Goal: Communication & Community: Answer question/provide support

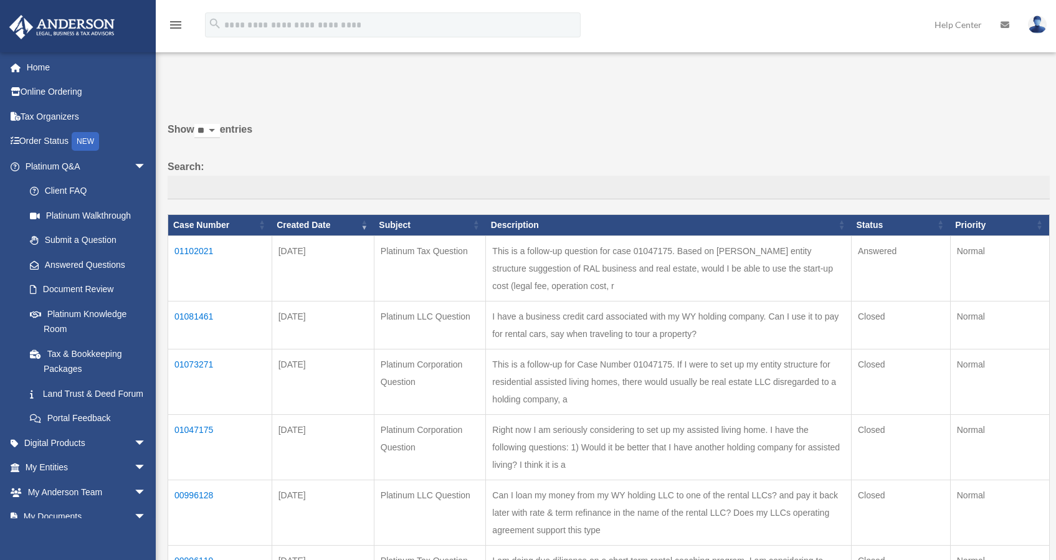
click at [197, 259] on td "01102021" at bounding box center [220, 267] width 104 height 65
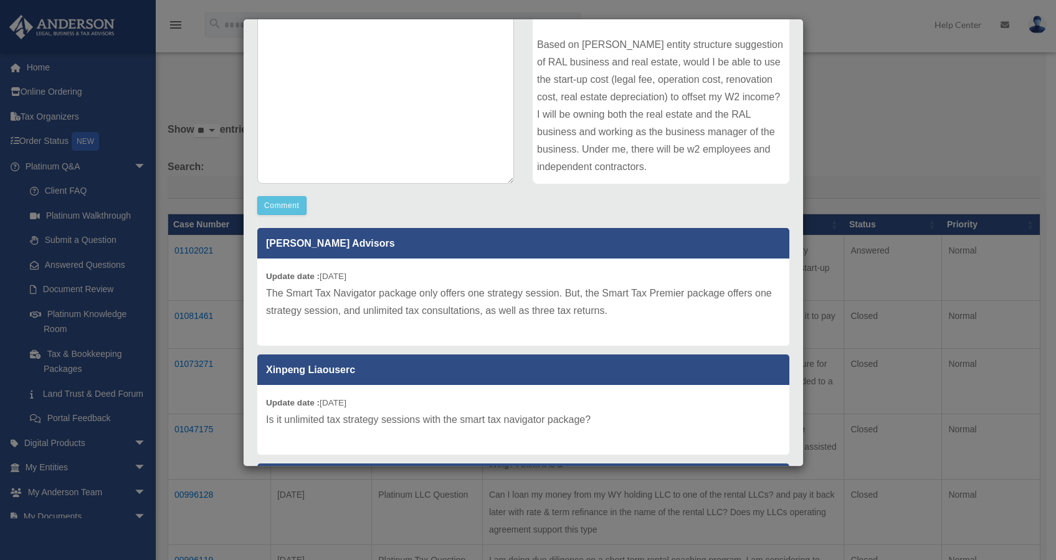
scroll to position [200, 0]
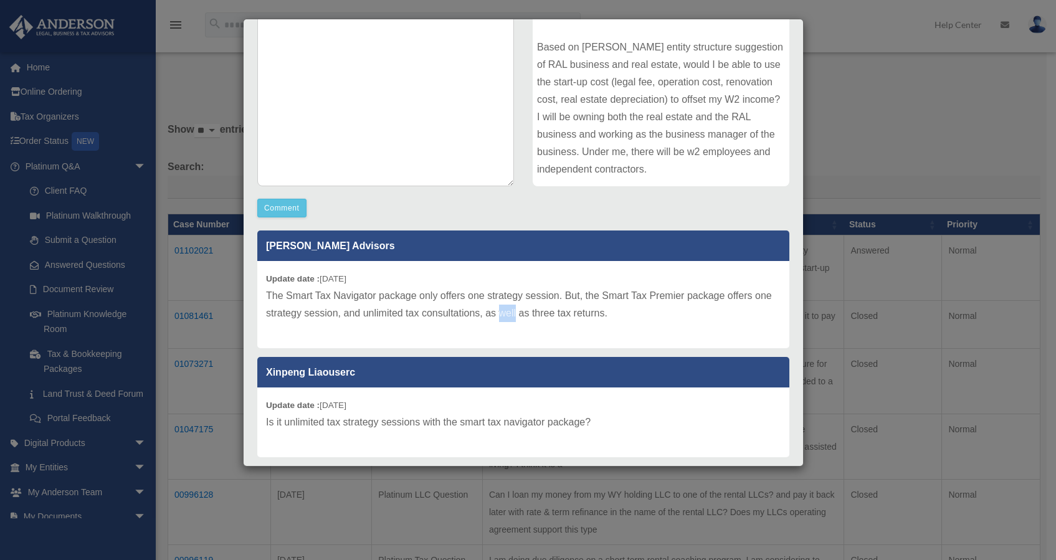
click at [520, 306] on p "The Smart Tax Navigator package only offers one strategy session. But, the Smar…" at bounding box center [523, 304] width 515 height 35
click at [522, 315] on p "The Smart Tax Navigator package only offers one strategy session. But, the Smar…" at bounding box center [523, 304] width 515 height 35
click at [525, 320] on p "The Smart Tax Navigator package only offers one strategy session. But, the Smar…" at bounding box center [523, 304] width 515 height 35
click at [518, 315] on p "The Smart Tax Navigator package only offers one strategy session. But, the Smar…" at bounding box center [523, 304] width 515 height 35
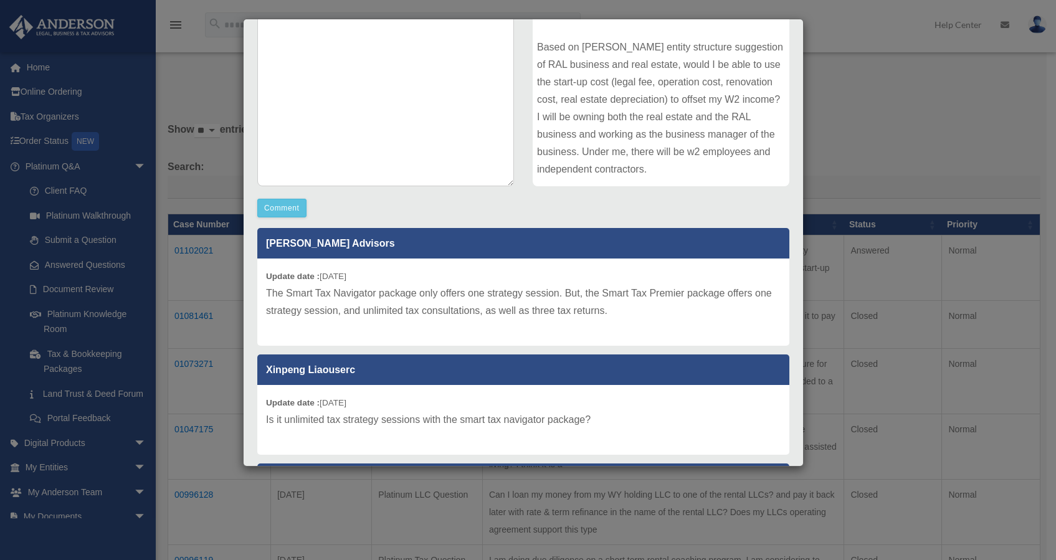
scroll to position [5, 0]
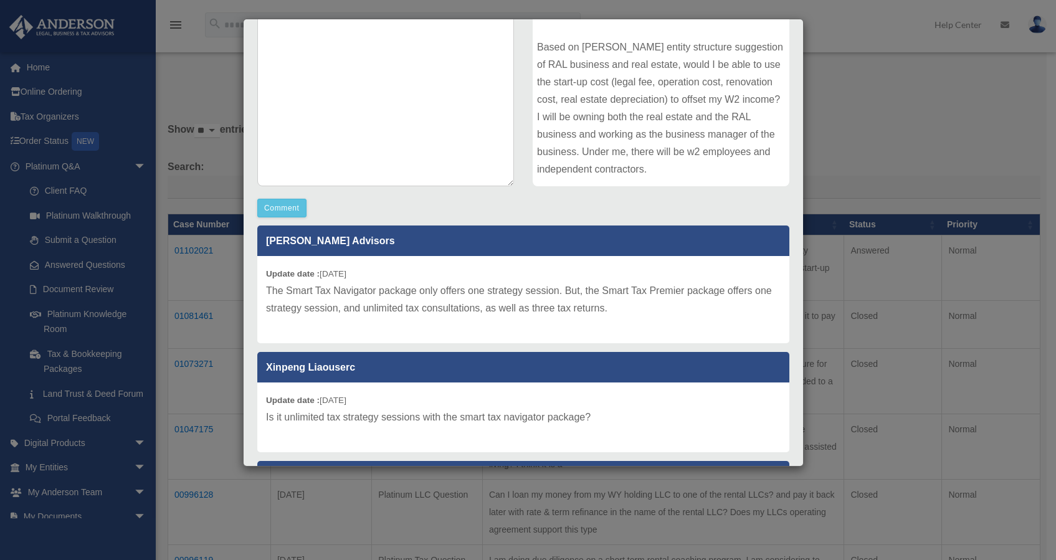
click at [524, 308] on p "The Smart Tax Navigator package only offers one strategy session. But, the Smar…" at bounding box center [523, 299] width 515 height 35
click at [520, 310] on p "The Smart Tax Navigator package only offers one strategy session. But, the Smar…" at bounding box center [523, 299] width 515 height 35
click at [520, 313] on p "The Smart Tax Navigator package only offers one strategy session. But, the Smar…" at bounding box center [523, 299] width 515 height 35
click at [445, 150] on textarea at bounding box center [385, 92] width 257 height 187
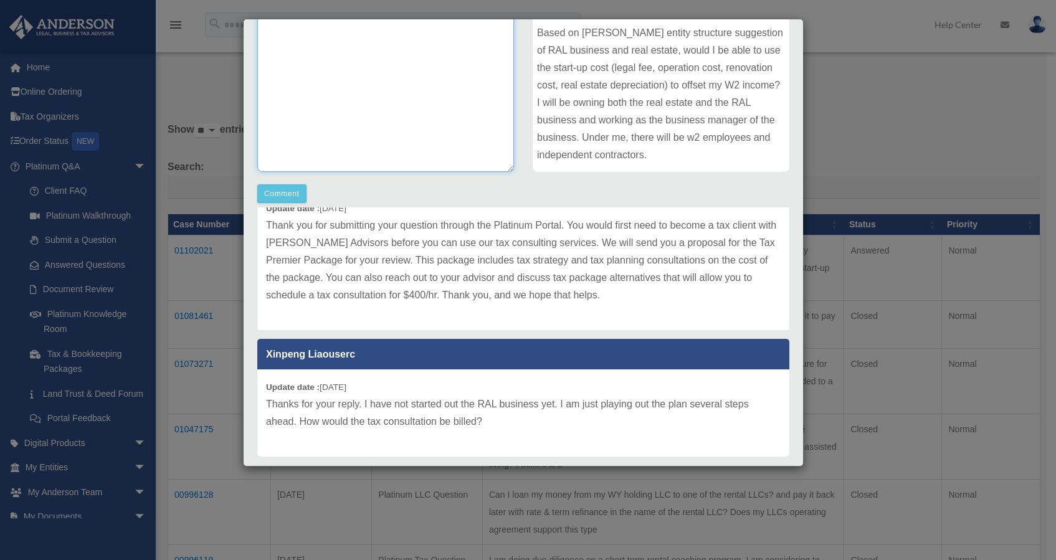
scroll to position [289, 0]
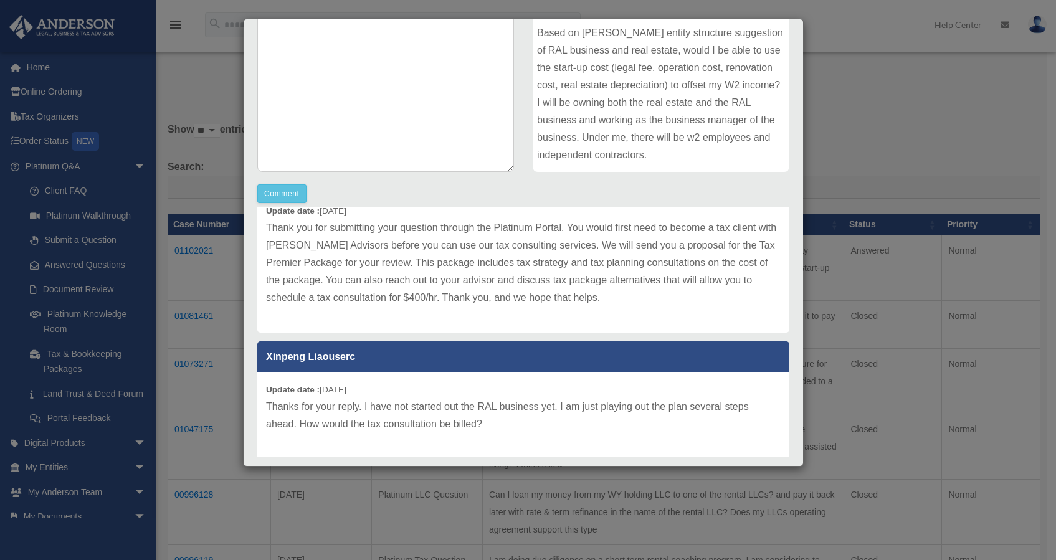
click at [524, 240] on p "Thank you for submitting your question through the Platinum Portal. You would f…" at bounding box center [523, 262] width 515 height 87
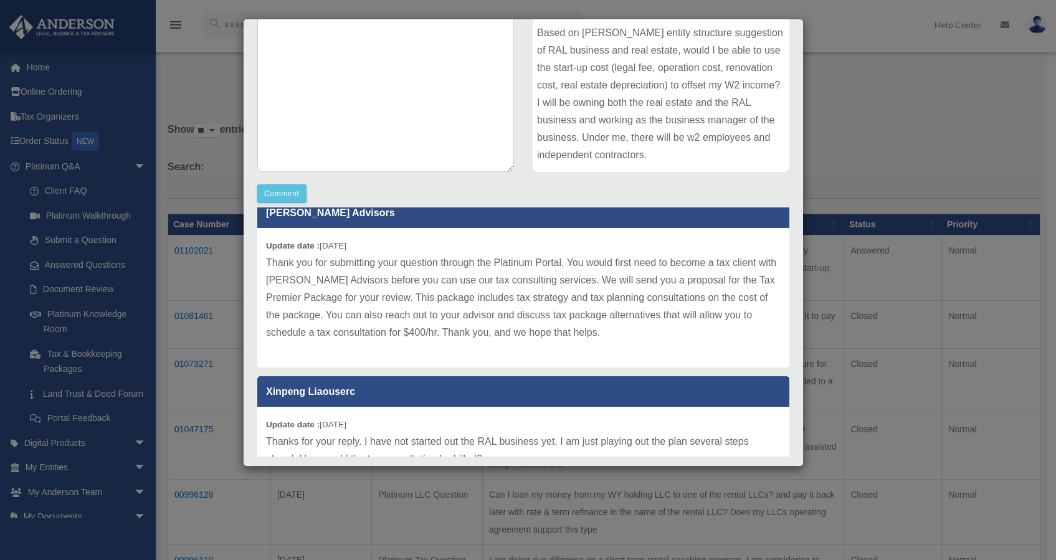
scroll to position [252, 0]
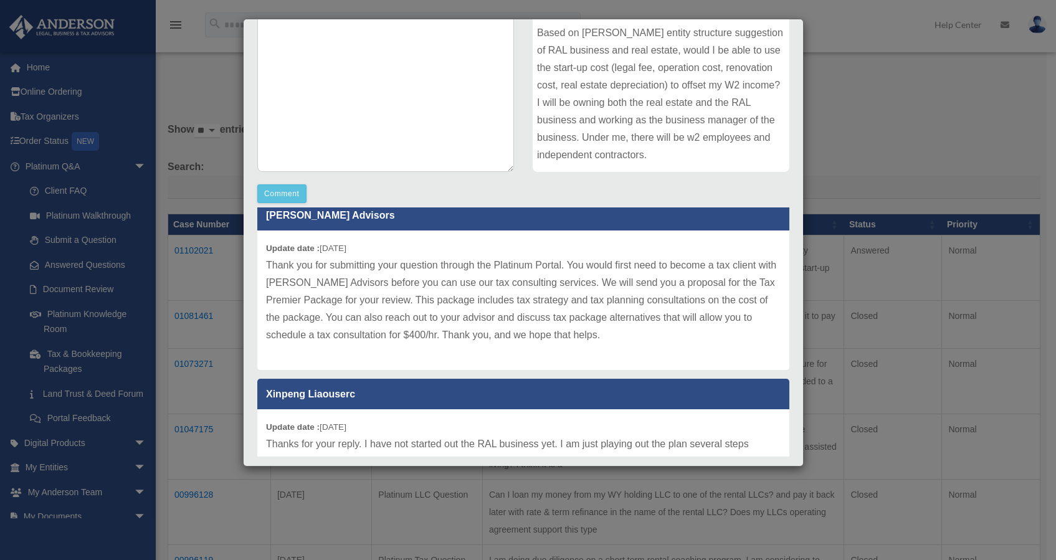
click at [524, 232] on div "Update date : [DATE] Thank you for submitting your question through the Platinu…" at bounding box center [523, 300] width 532 height 140
click at [521, 230] on p "[PERSON_NAME] Advisors" at bounding box center [523, 215] width 532 height 31
click at [520, 229] on p "[PERSON_NAME] Advisors" at bounding box center [523, 215] width 532 height 31
click at [517, 234] on div "Update date : [DATE] Thank you for submitting your question through the Platinu…" at bounding box center [523, 300] width 532 height 140
click at [515, 233] on div "Update date : [DATE] Thank you for submitting your question through the Platinu…" at bounding box center [523, 300] width 532 height 140
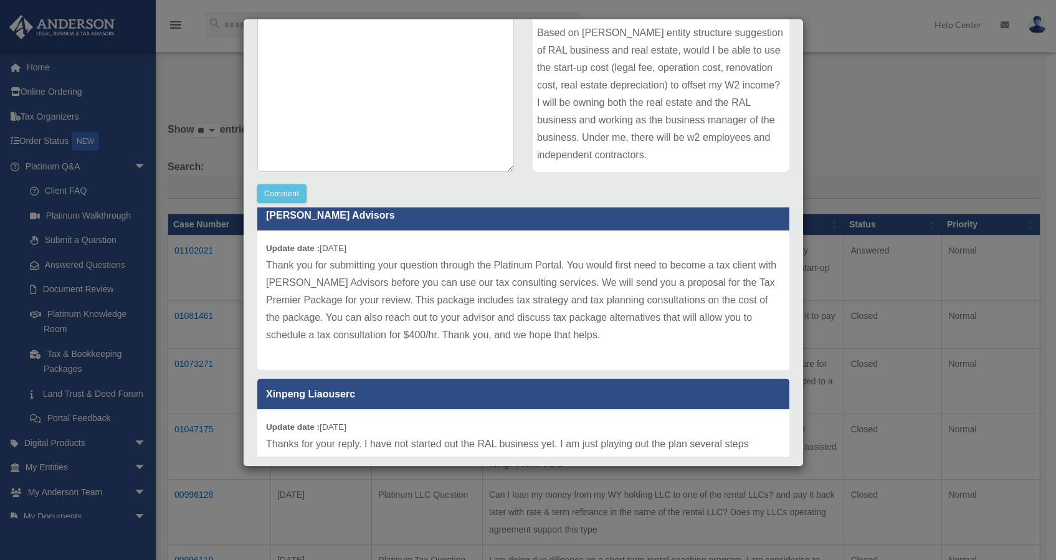
scroll to position [249, 0]
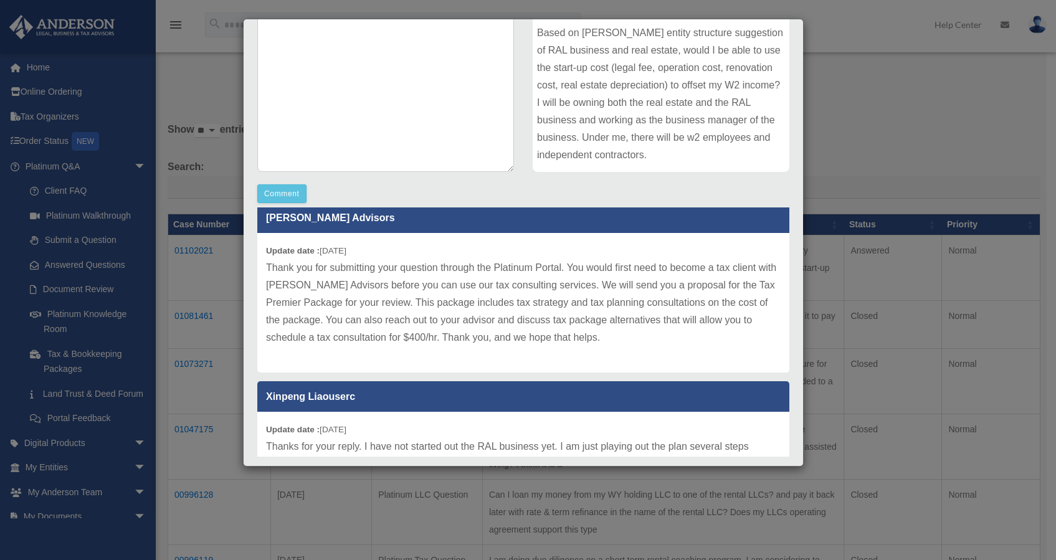
click at [516, 234] on div "Update date : [DATE] Thank you for submitting your question through the Platinu…" at bounding box center [523, 303] width 532 height 140
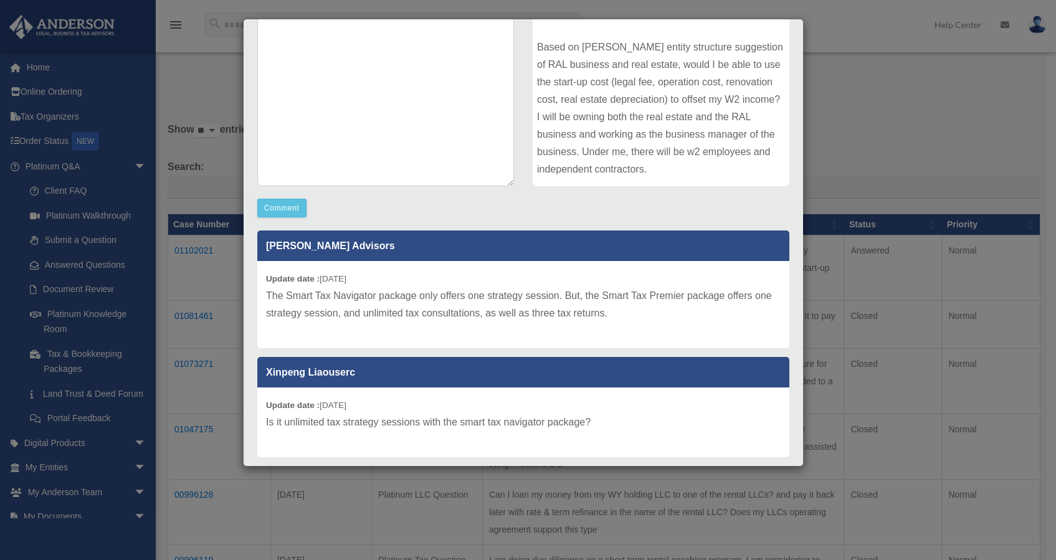
scroll to position [197, 0]
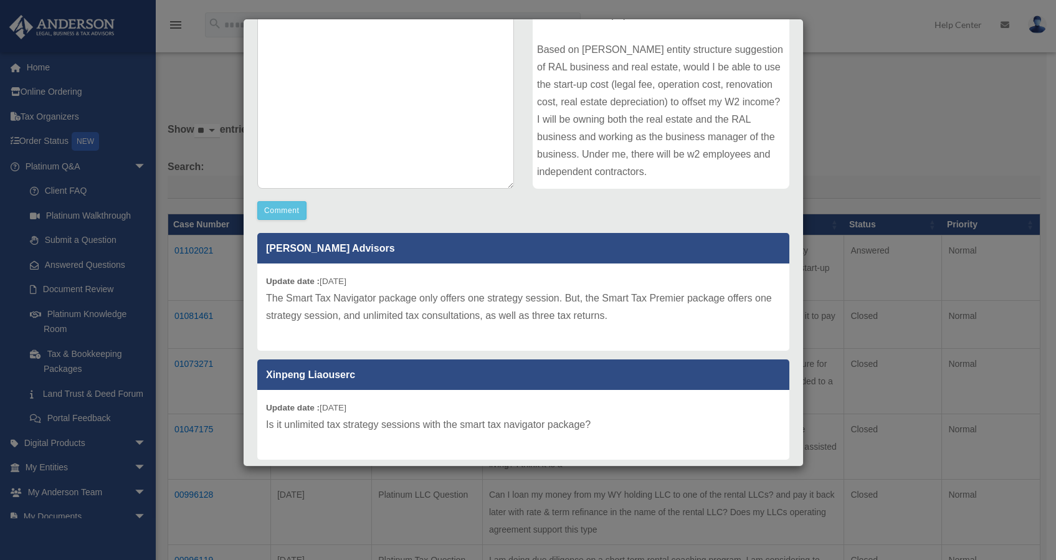
click at [521, 220] on div "Comment Comment Case Description" at bounding box center [523, 223] width 551 height 510
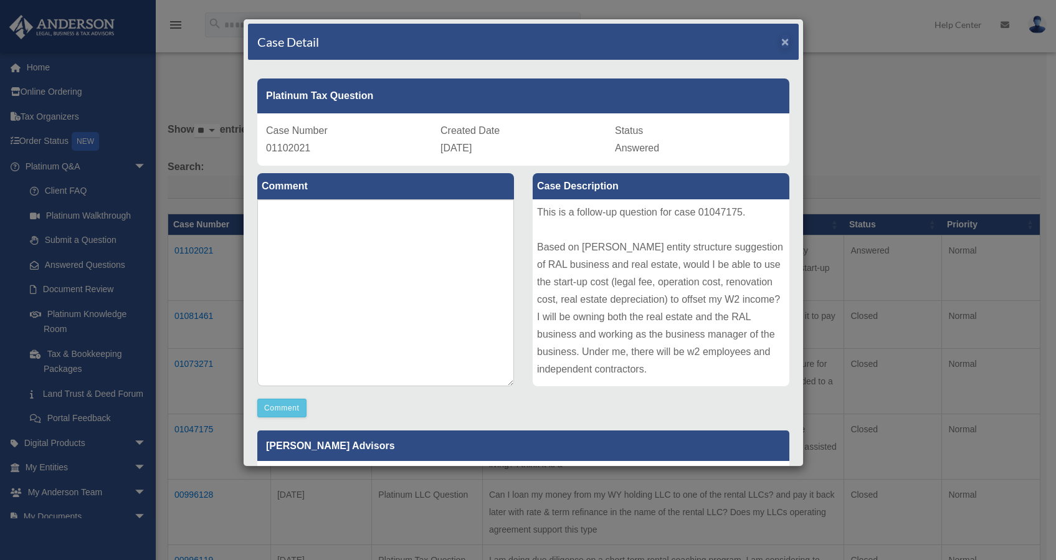
click at [781, 42] on span "×" at bounding box center [785, 41] width 8 height 14
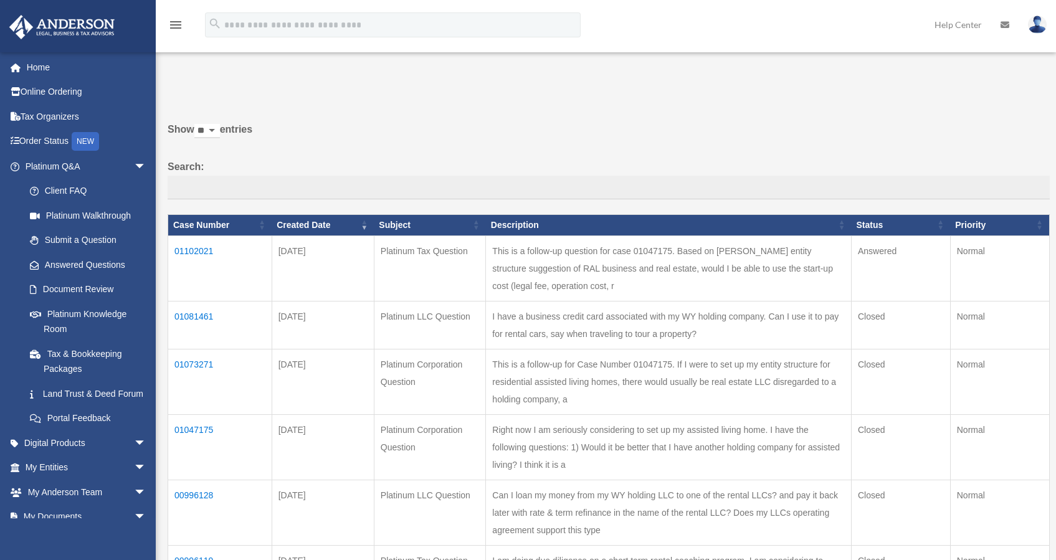
click at [196, 257] on td "01102021" at bounding box center [220, 267] width 104 height 65
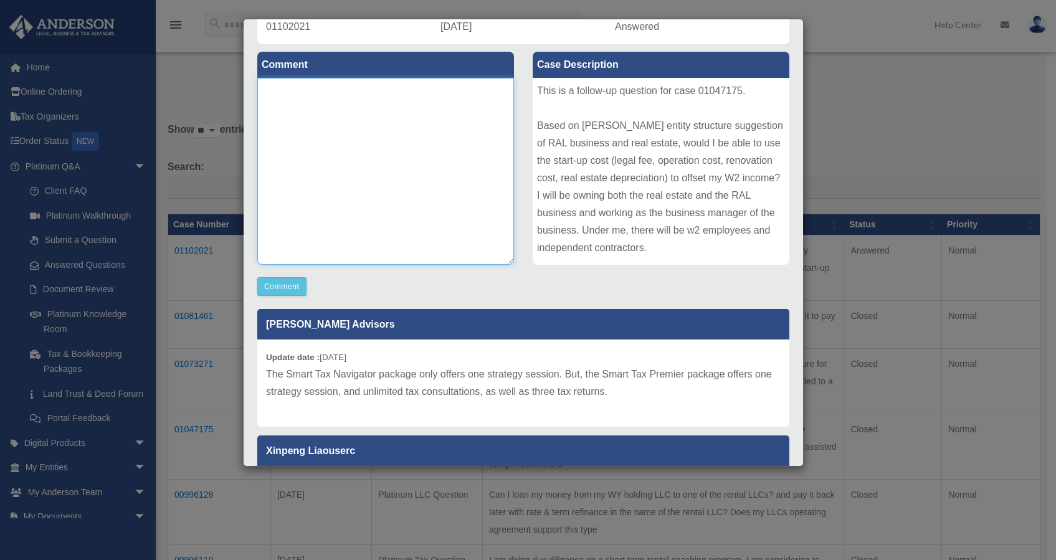
click at [382, 146] on textarea at bounding box center [385, 171] width 257 height 187
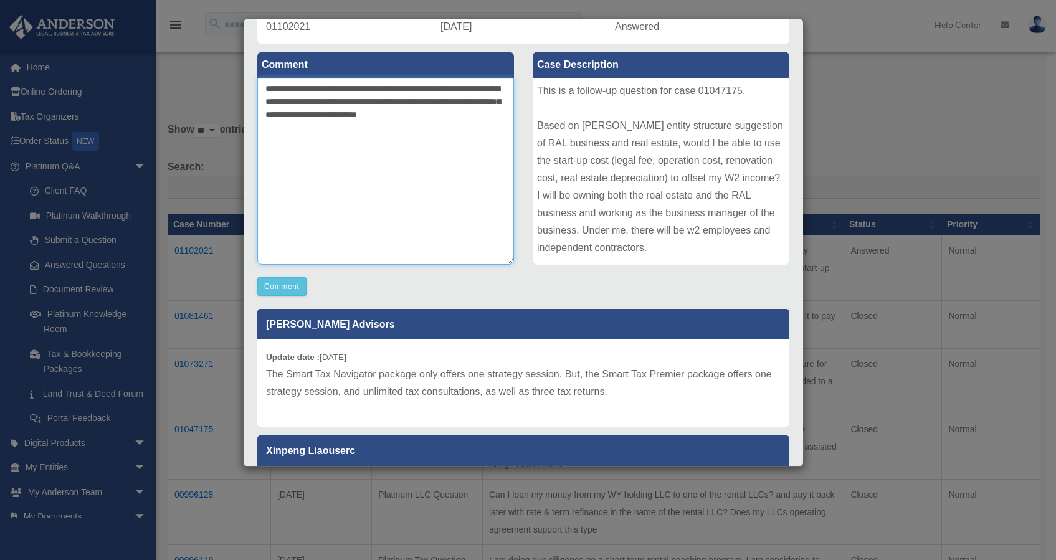
click at [353, 142] on textarea "**********" at bounding box center [385, 171] width 257 height 187
click at [350, 131] on textarea "**********" at bounding box center [385, 171] width 257 height 187
click at [341, 129] on textarea "**********" at bounding box center [385, 171] width 257 height 187
click at [341, 128] on textarea "**********" at bounding box center [385, 171] width 257 height 187
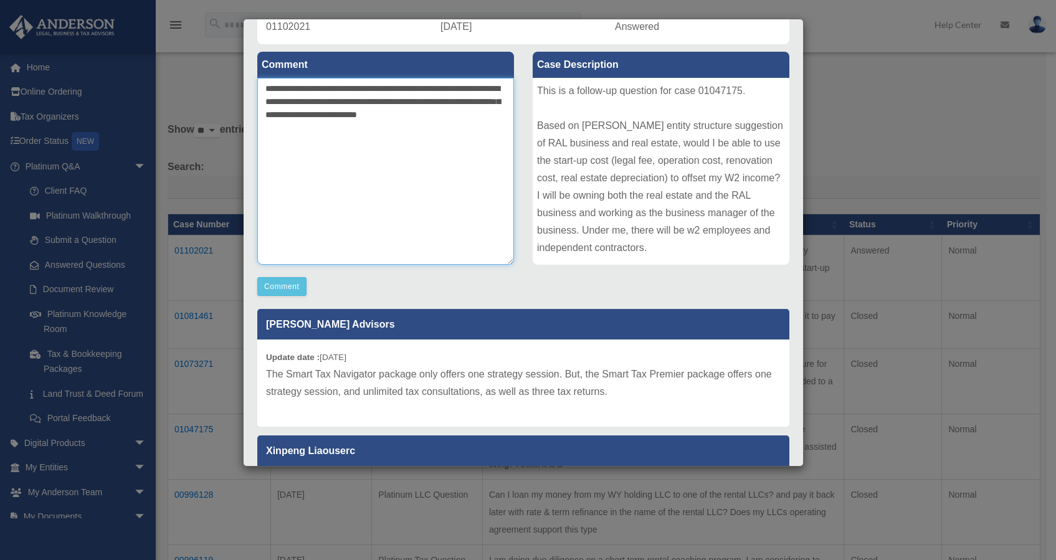
click at [327, 125] on textarea "**********" at bounding box center [385, 171] width 257 height 187
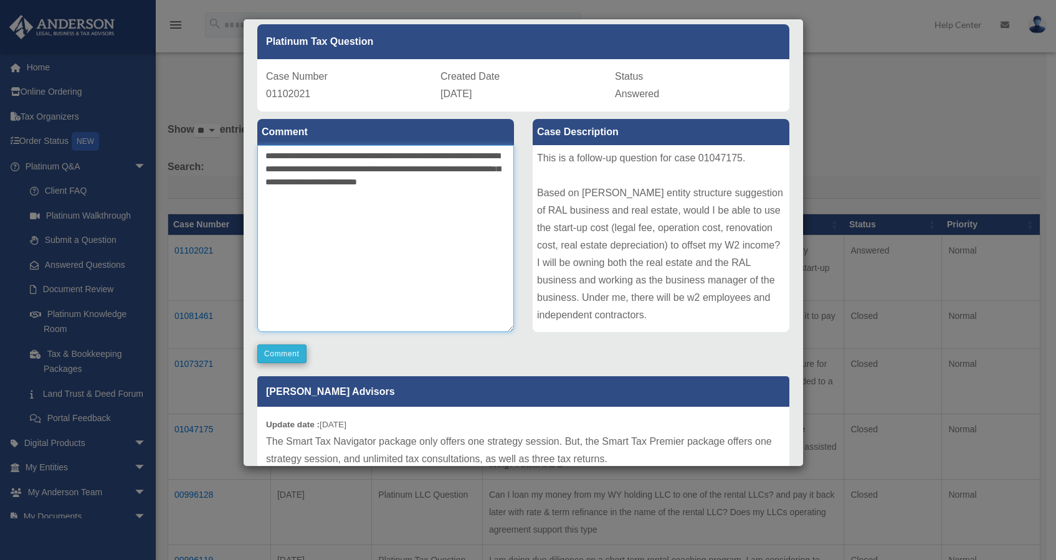
type textarea "**********"
click at [289, 353] on button "Comment" at bounding box center [281, 353] width 49 height 19
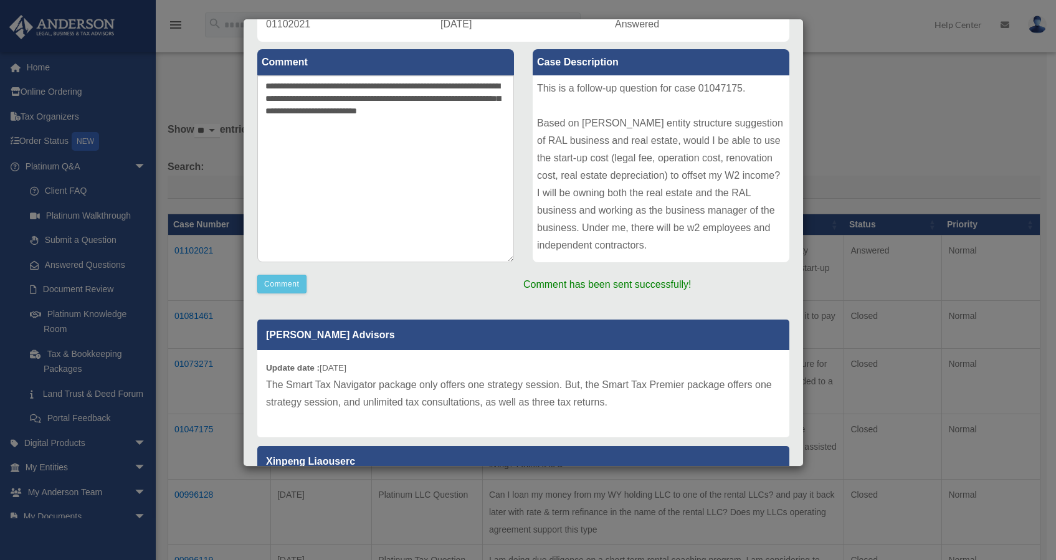
scroll to position [184, 0]
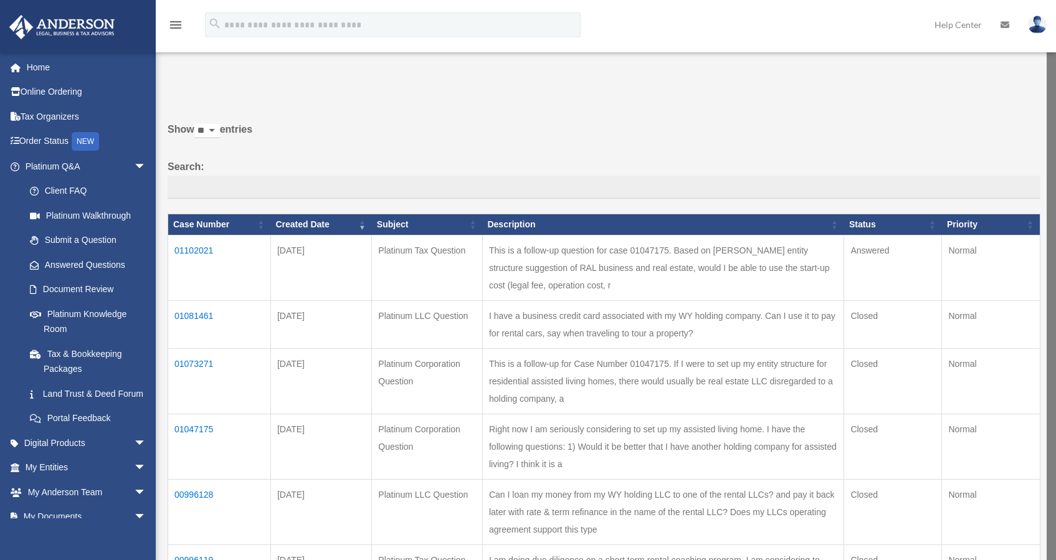
click at [202, 262] on td "01102021" at bounding box center [219, 267] width 103 height 65
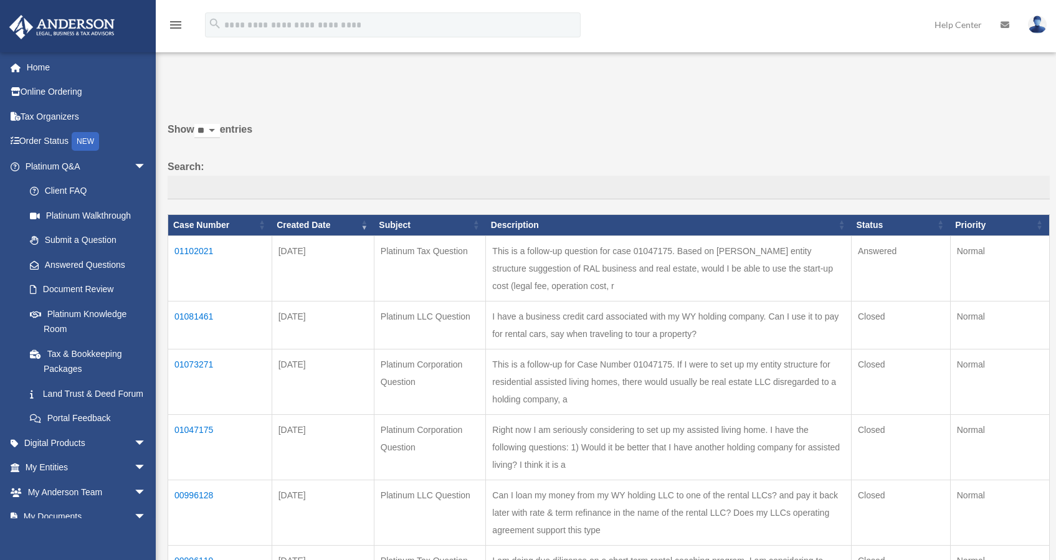
click at [198, 258] on td "01102021" at bounding box center [220, 267] width 104 height 65
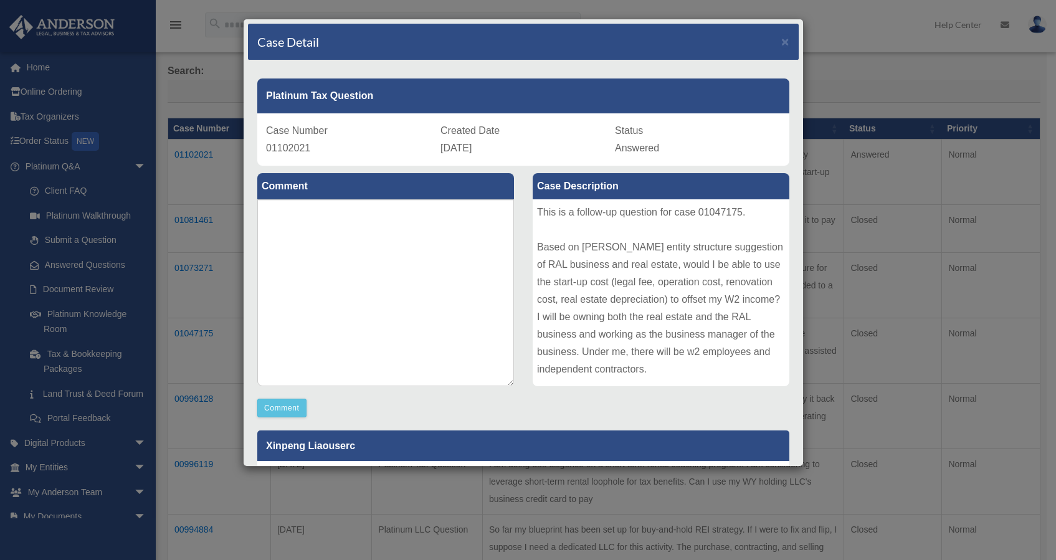
scroll to position [0, 0]
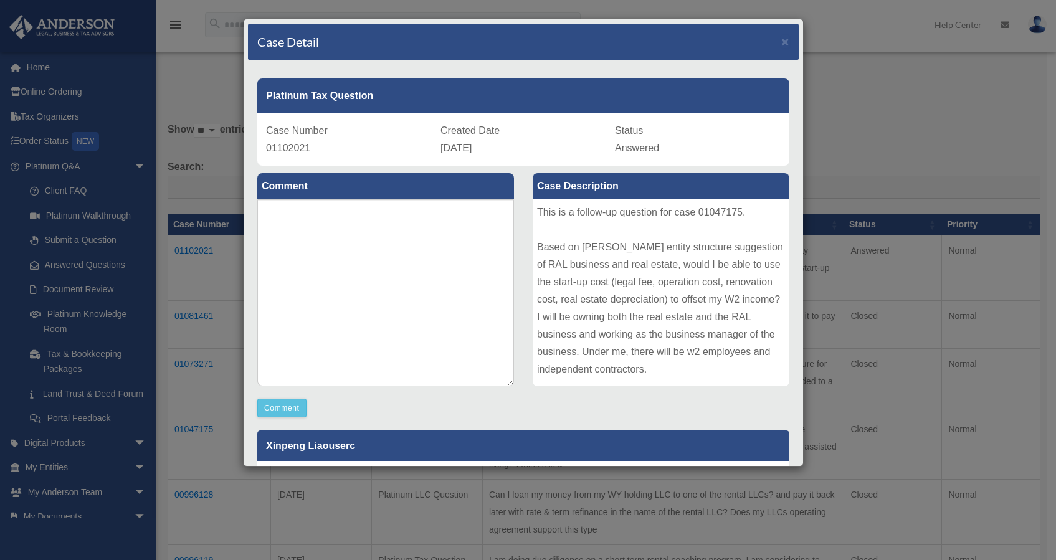
click at [781, 43] on div "Case Detail ×" at bounding box center [523, 42] width 551 height 37
click at [781, 40] on span "×" at bounding box center [785, 41] width 8 height 14
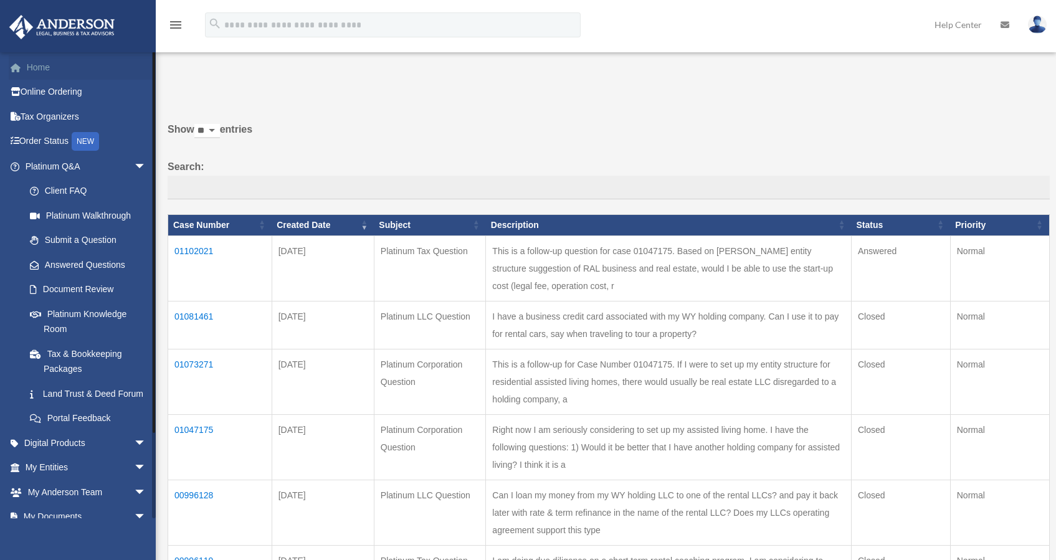
click at [55, 64] on link "Home" at bounding box center [87, 67] width 156 height 25
